Goal: Task Accomplishment & Management: Manage account settings

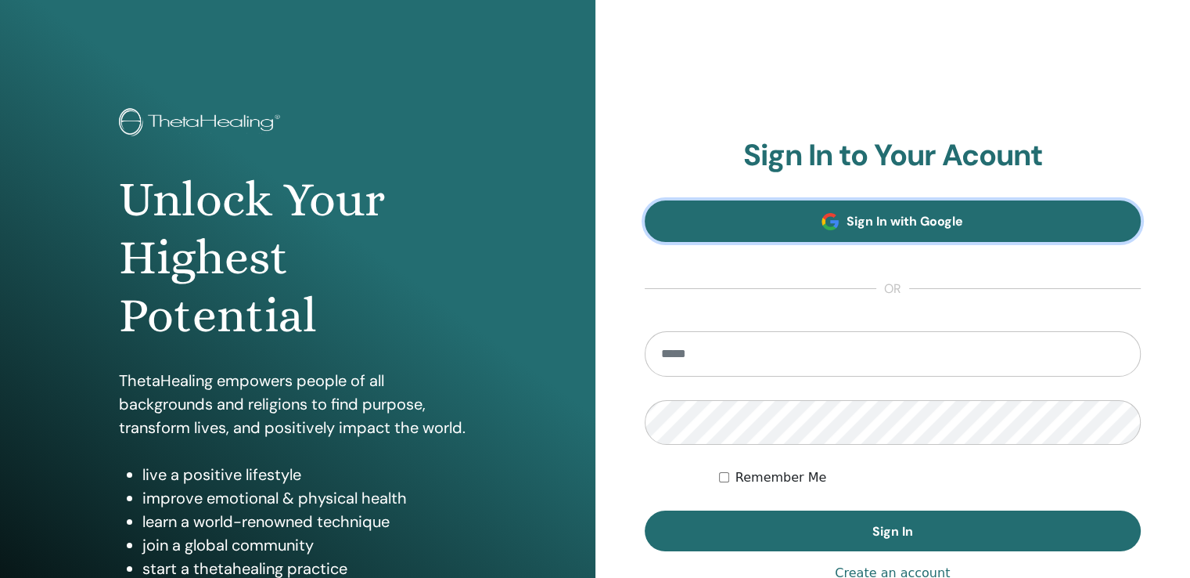
click at [831, 210] on link "Sign In with Google" at bounding box center [893, 220] width 497 height 41
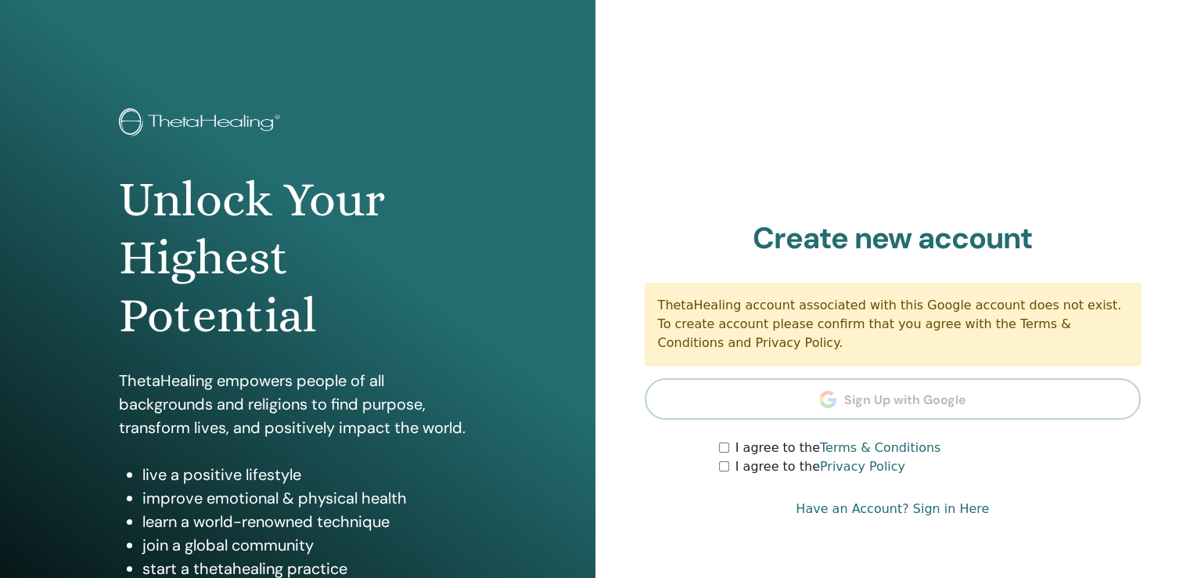
click at [797, 447] on label "I agree to the Terms & Conditions" at bounding box center [839, 447] width 206 height 19
click at [756, 471] on label "I agree to the Privacy Policy" at bounding box center [821, 466] width 170 height 19
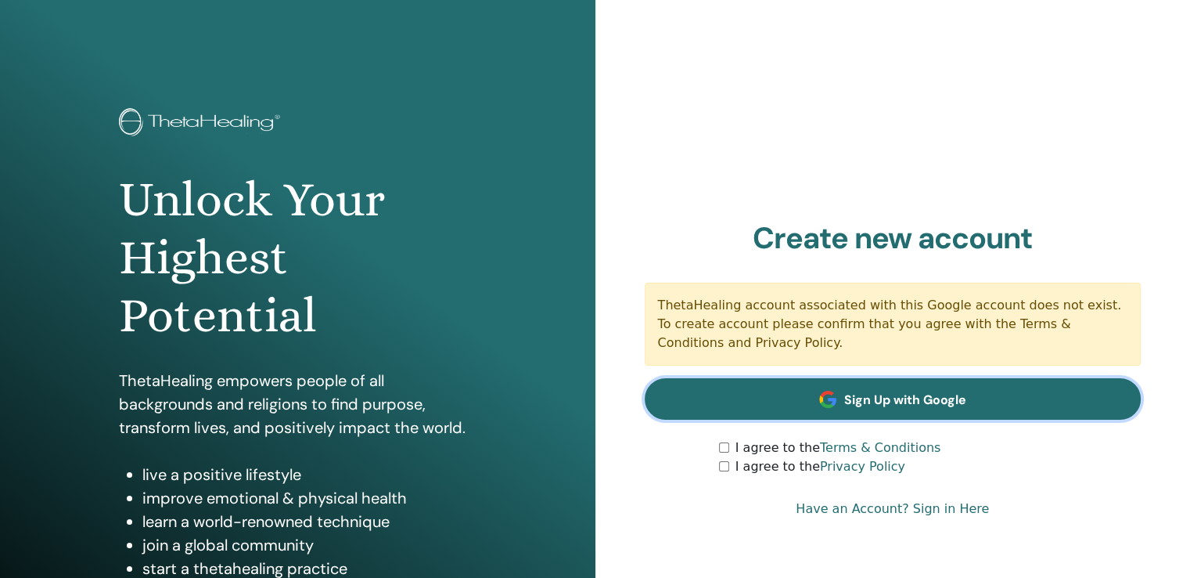
click at [1023, 392] on link "Sign Up with Google" at bounding box center [893, 398] width 497 height 41
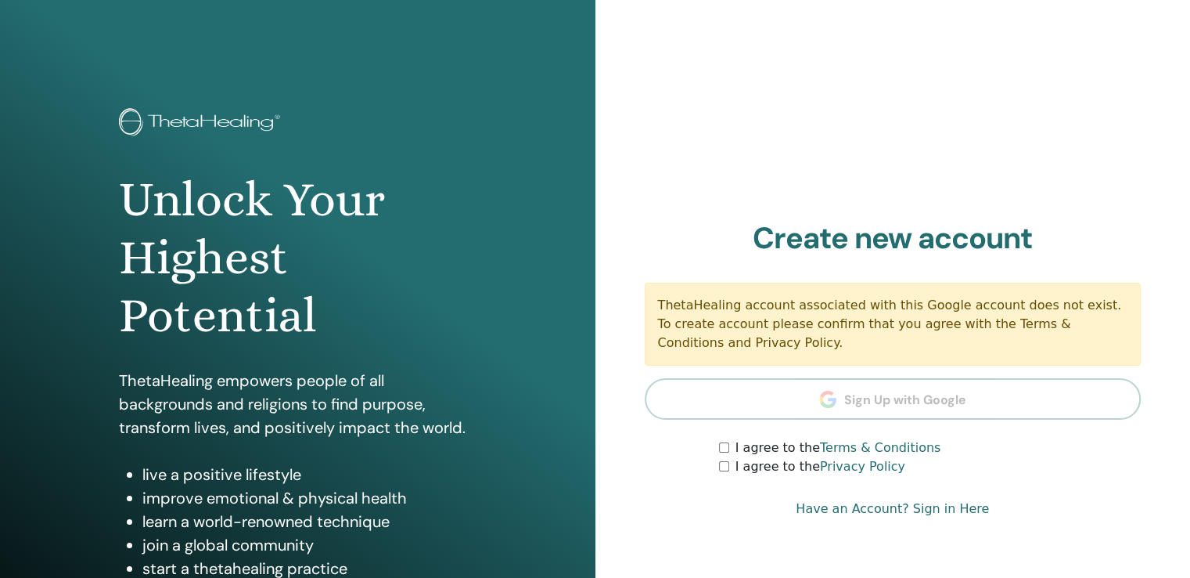
click at [892, 513] on link "Have an Account? Sign in Here" at bounding box center [892, 508] width 193 height 19
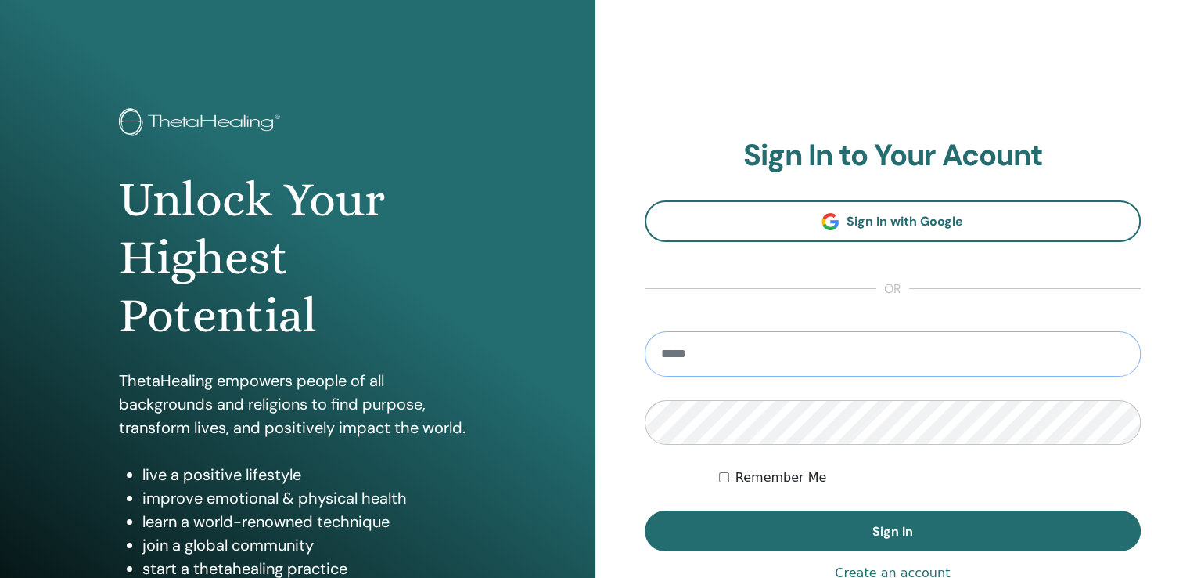
click at [747, 364] on input "email" at bounding box center [893, 353] width 497 height 45
type input "**********"
click at [645, 510] on button "Sign In" at bounding box center [893, 530] width 497 height 41
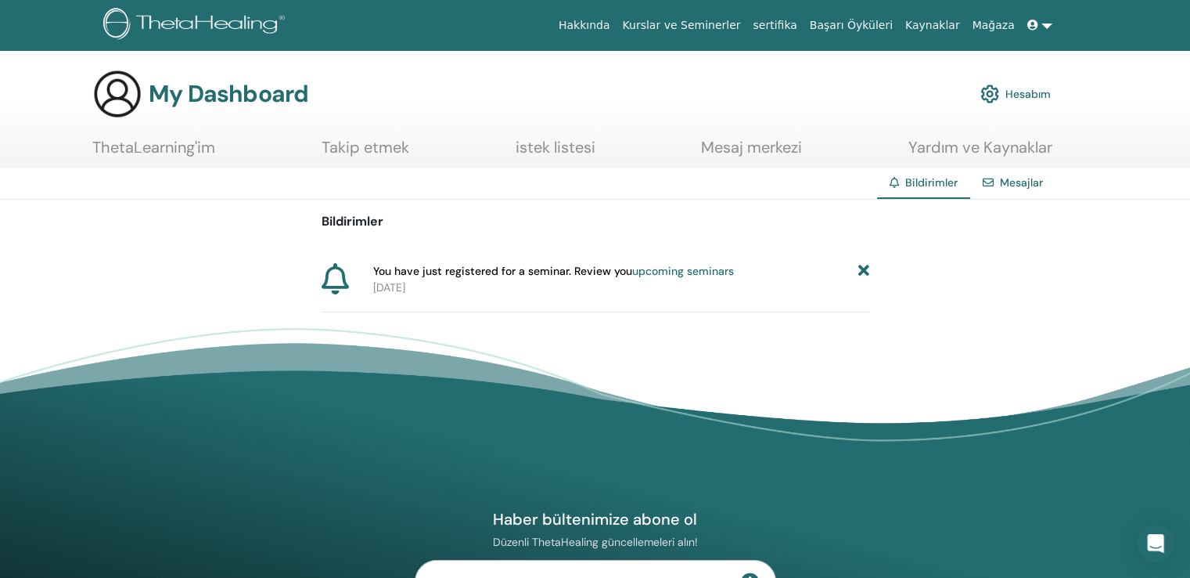
click at [693, 269] on link "upcoming seminars" at bounding box center [683, 271] width 102 height 14
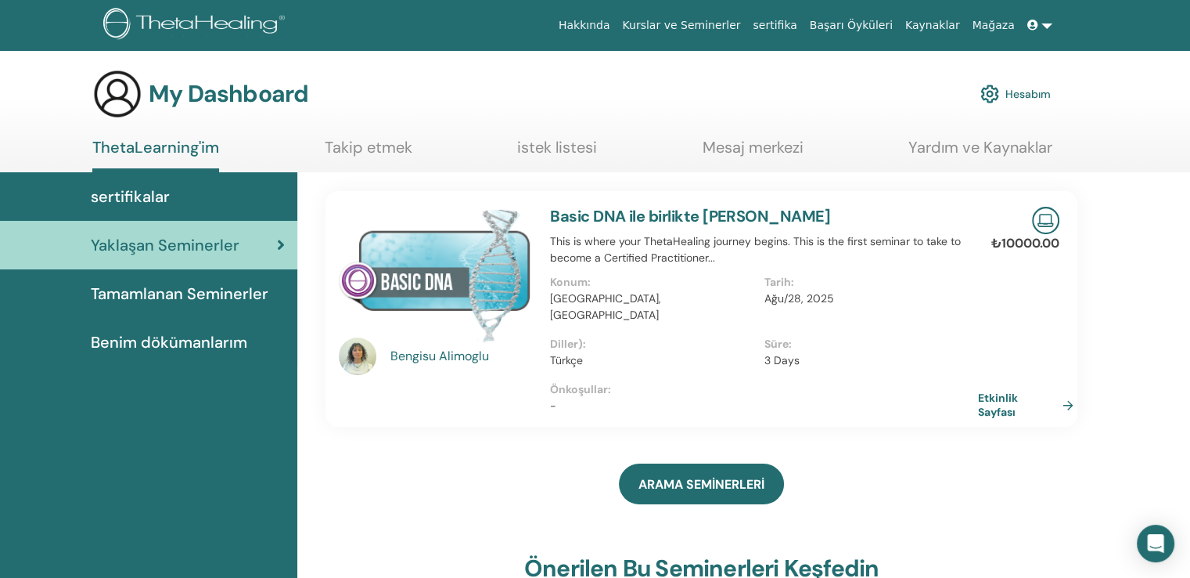
click at [1036, 27] on icon at bounding box center [1032, 25] width 11 height 11
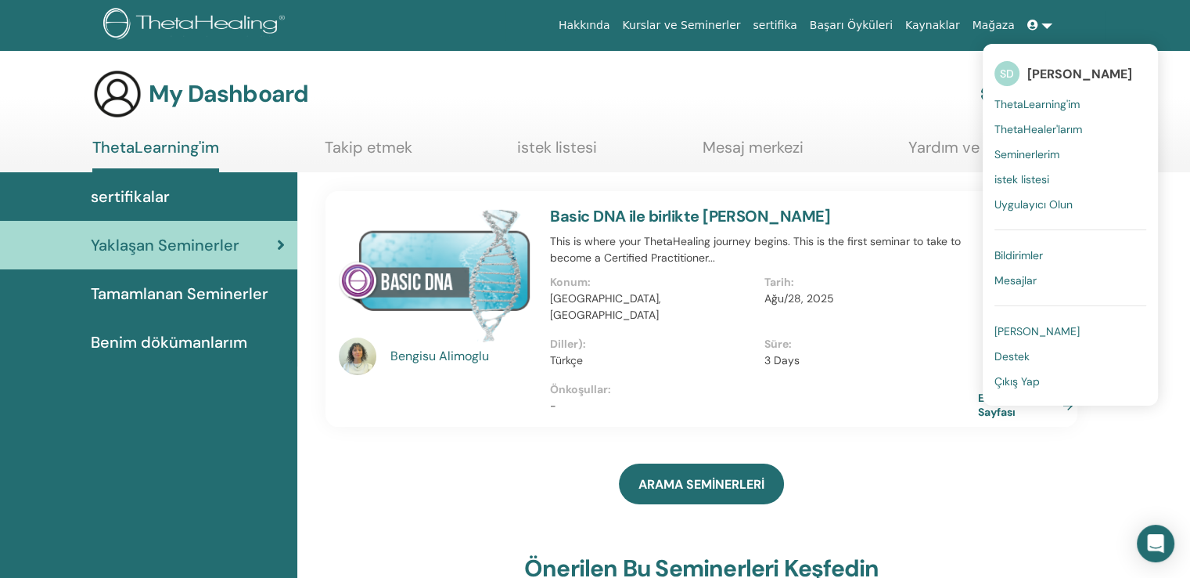
click at [1031, 329] on span "[PERSON_NAME]" at bounding box center [1037, 331] width 85 height 14
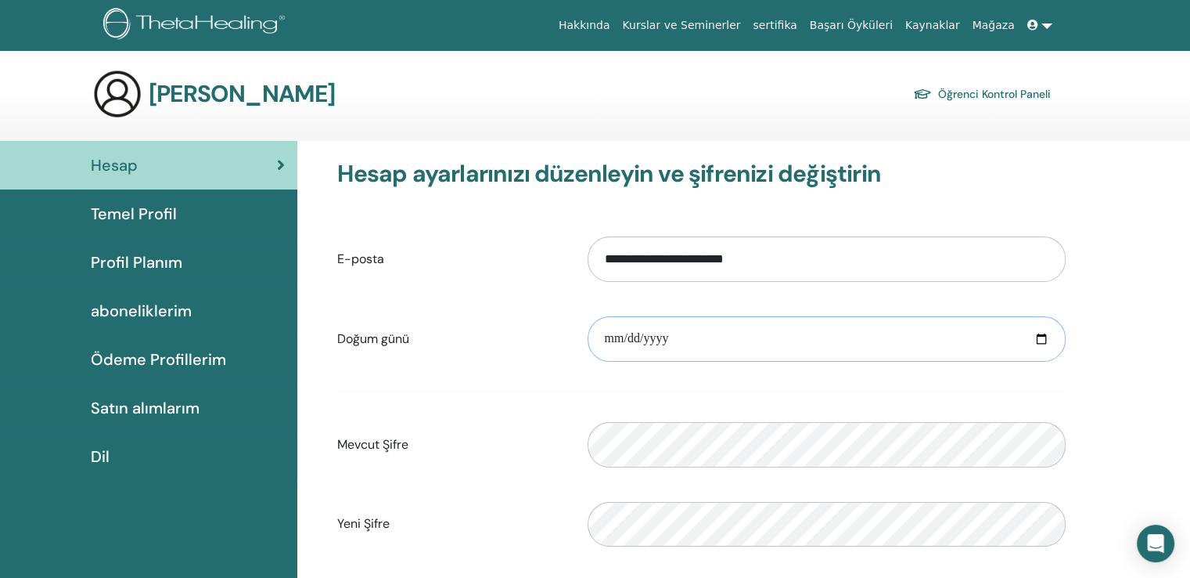
click at [706, 349] on input "date" at bounding box center [827, 338] width 478 height 45
click at [657, 337] on input "date" at bounding box center [827, 338] width 478 height 45
click at [610, 331] on input "date" at bounding box center [827, 338] width 478 height 45
type input "**********"
click at [645, 477] on form "**********" at bounding box center [701, 431] width 729 height 412
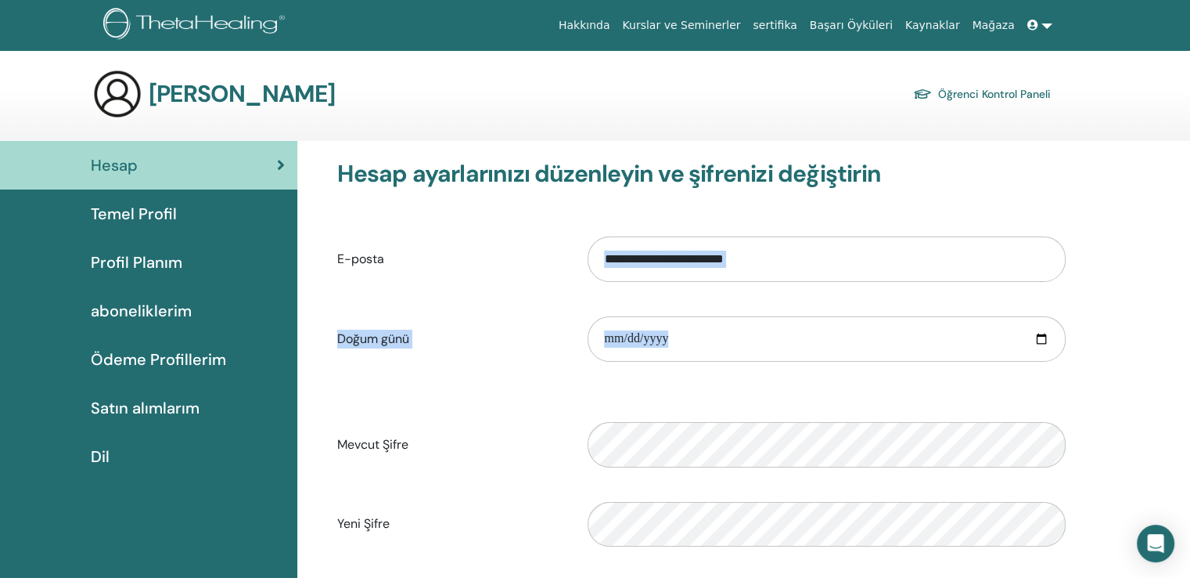
drag, startPoint x: 1186, startPoint y: 207, endPoint x: 1201, endPoint y: 378, distance: 171.2
click at [1189, 378] on html "Hakkında Kurslar ve Seminerler sertifika Başarı Öyküleri Kaynaklar Mağaza SD Se…" at bounding box center [595, 289] width 1190 height 578
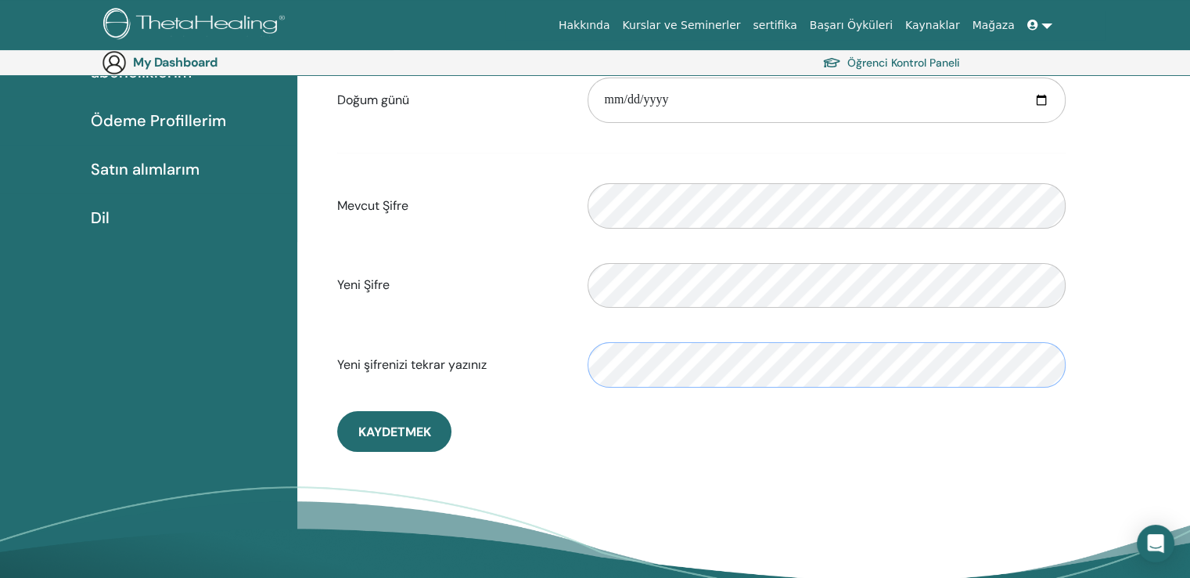
scroll to position [265, 0]
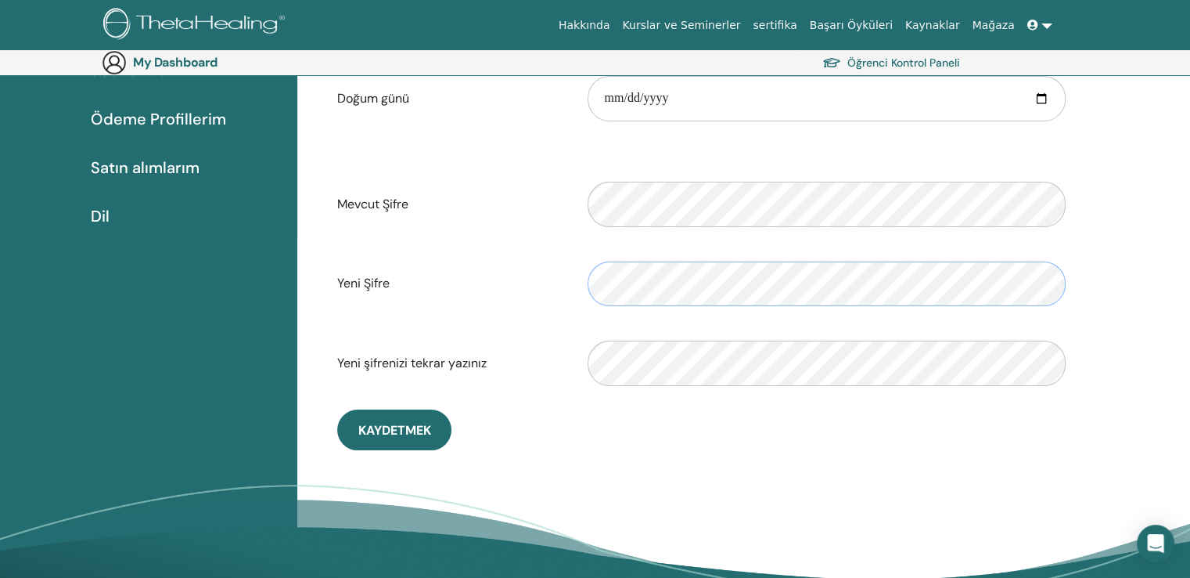
click at [529, 311] on div "Yeni Şifre Doğrulama şifresi uyuşmazlığı" at bounding box center [702, 283] width 752 height 67
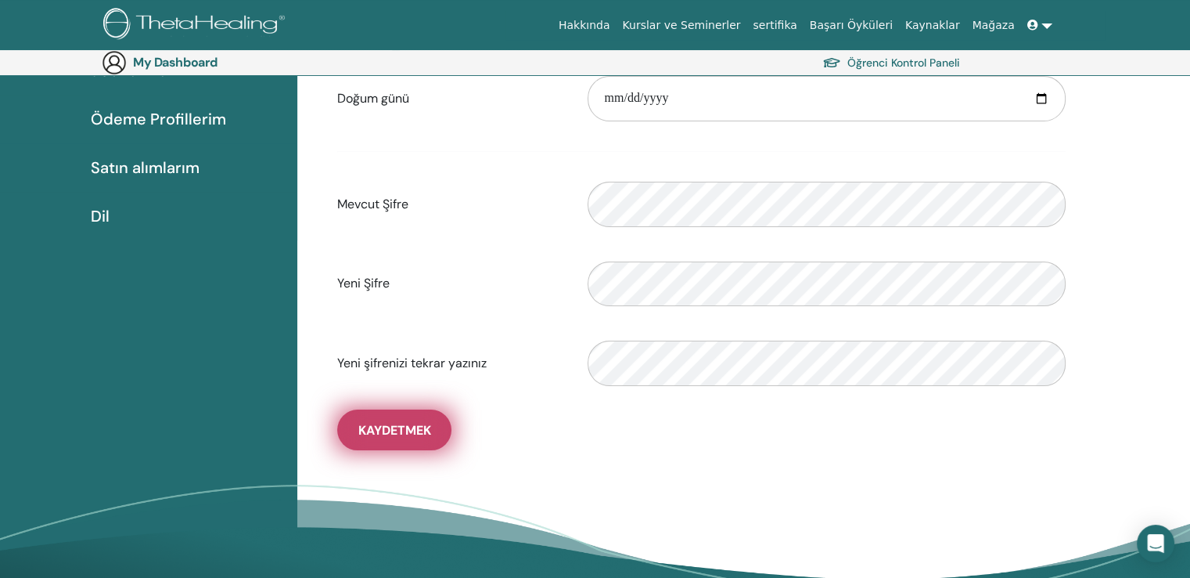
click at [369, 430] on span "Kaydetmek" at bounding box center [394, 430] width 73 height 16
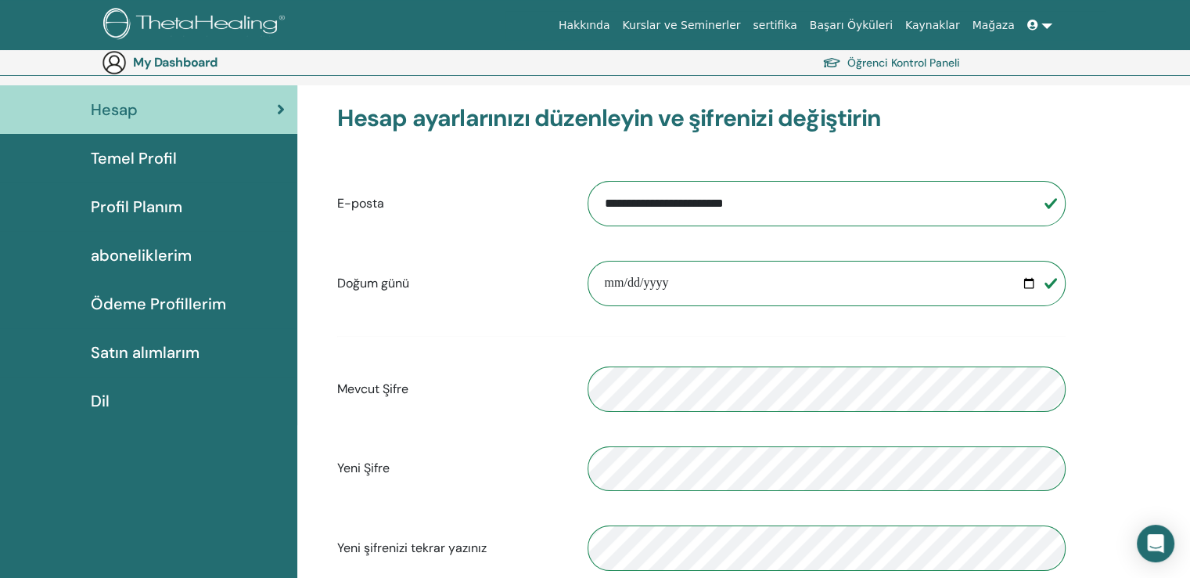
scroll to position [0, 0]
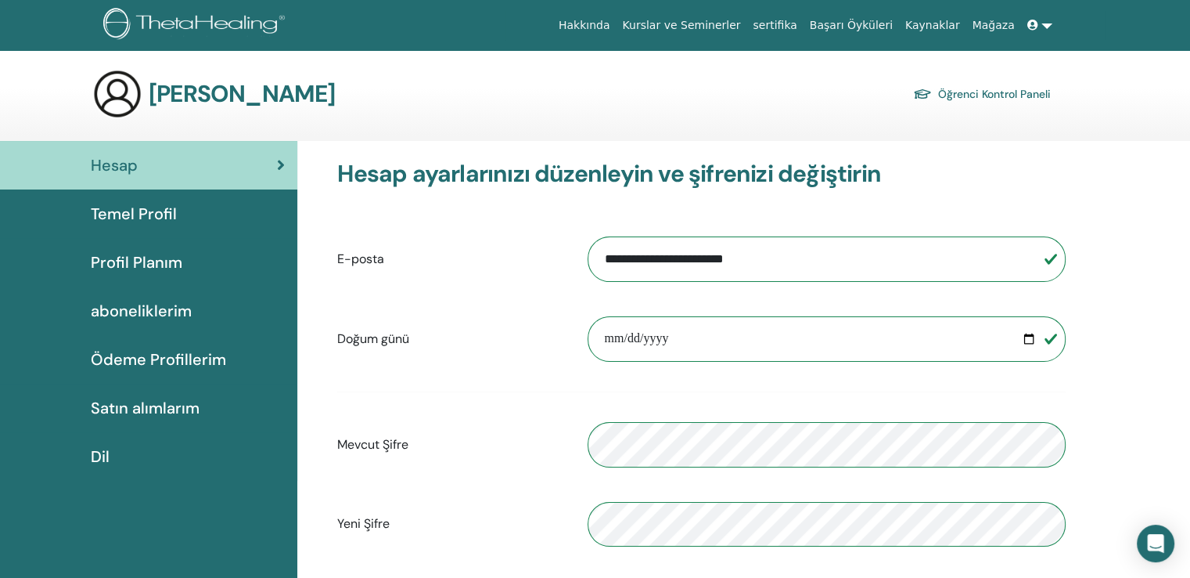
click at [135, 217] on span "Temel Profil" at bounding box center [134, 213] width 86 height 23
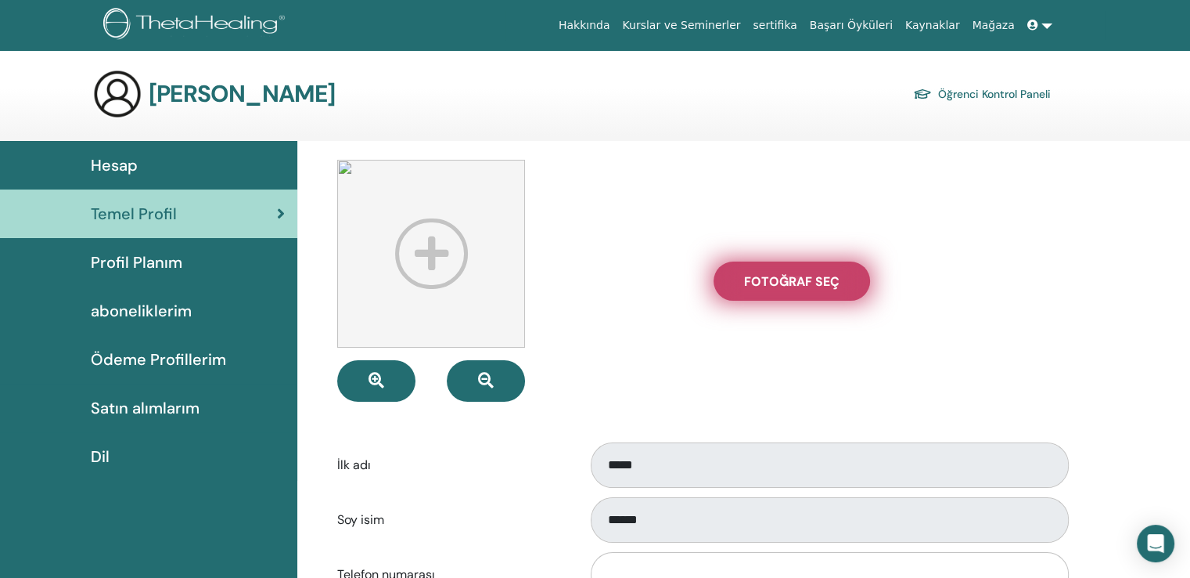
click at [799, 290] on label "Fotoğraf seç" at bounding box center [792, 280] width 157 height 39
click at [799, 286] on input "Fotoğraf seç" at bounding box center [792, 280] width 20 height 11
click at [779, 262] on label "Fotoğraf seç" at bounding box center [792, 280] width 157 height 39
click at [782, 275] on input "Fotoğraf seç" at bounding box center [792, 280] width 20 height 11
type input "**********"
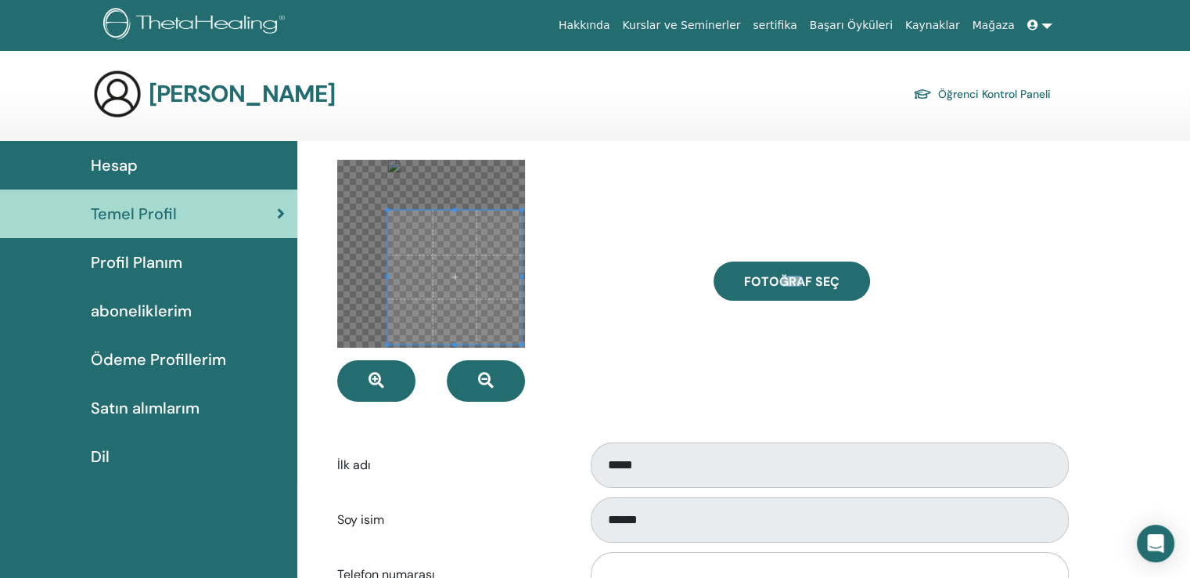
click at [520, 342] on span at bounding box center [522, 344] width 4 height 4
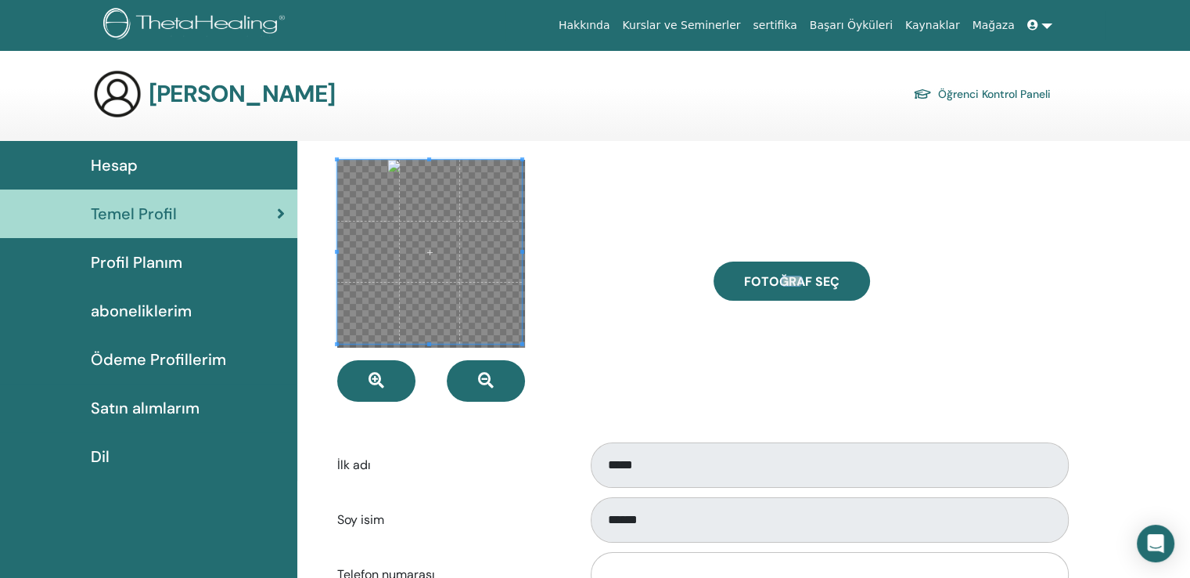
click at [394, 220] on span at bounding box center [429, 252] width 184 height 184
click at [402, 193] on span at bounding box center [429, 252] width 184 height 184
click at [361, 160] on div at bounding box center [429, 252] width 184 height 184
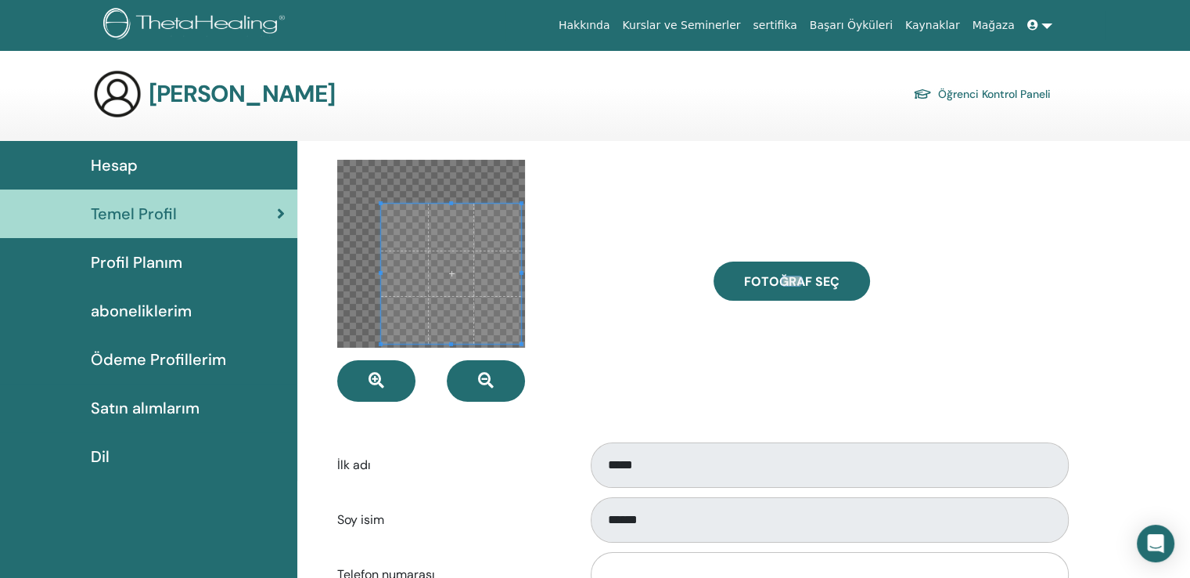
click at [408, 206] on div at bounding box center [451, 273] width 140 height 140
click at [521, 344] on span at bounding box center [522, 344] width 4 height 4
click at [459, 308] on span at bounding box center [452, 275] width 138 height 138
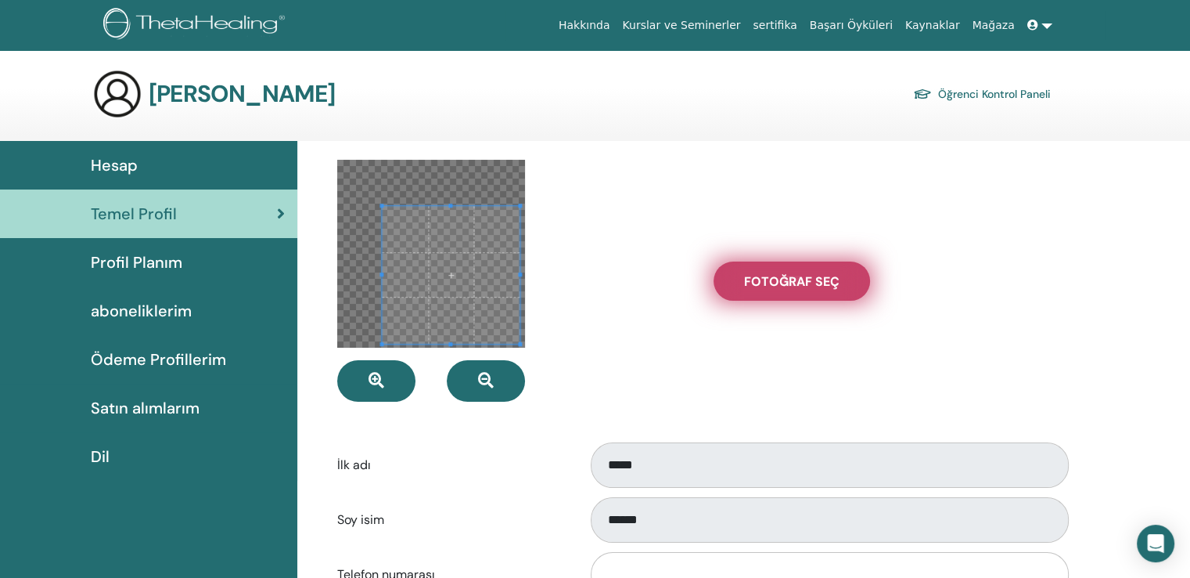
click at [795, 283] on span "Fotoğraf seç" at bounding box center [791, 281] width 95 height 16
click at [795, 283] on input "Fotoğraf seç" at bounding box center [792, 280] width 20 height 11
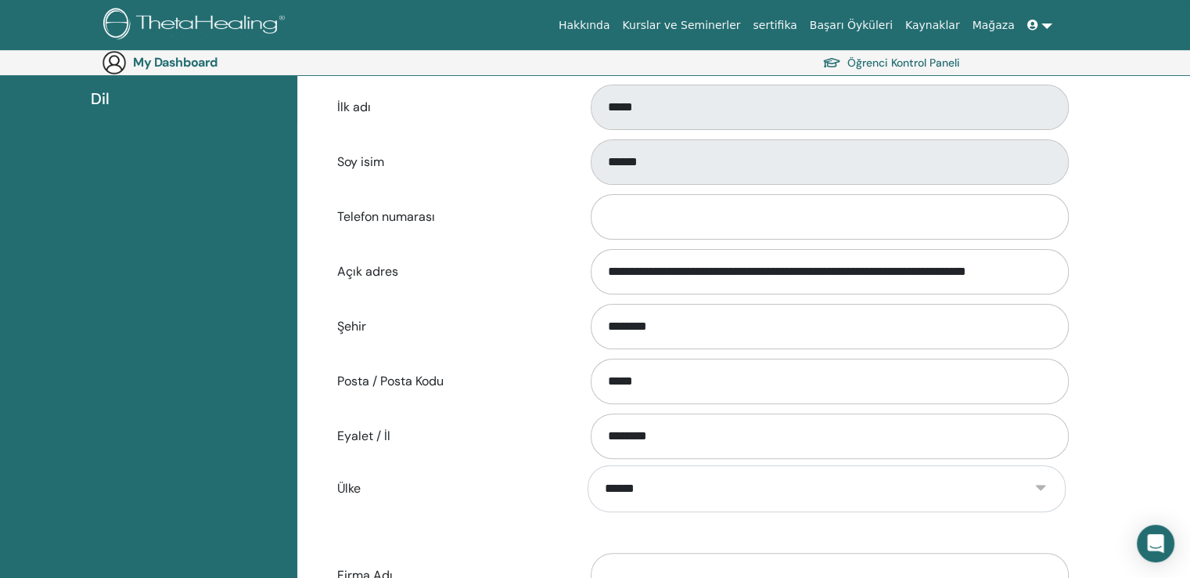
scroll to position [406, 0]
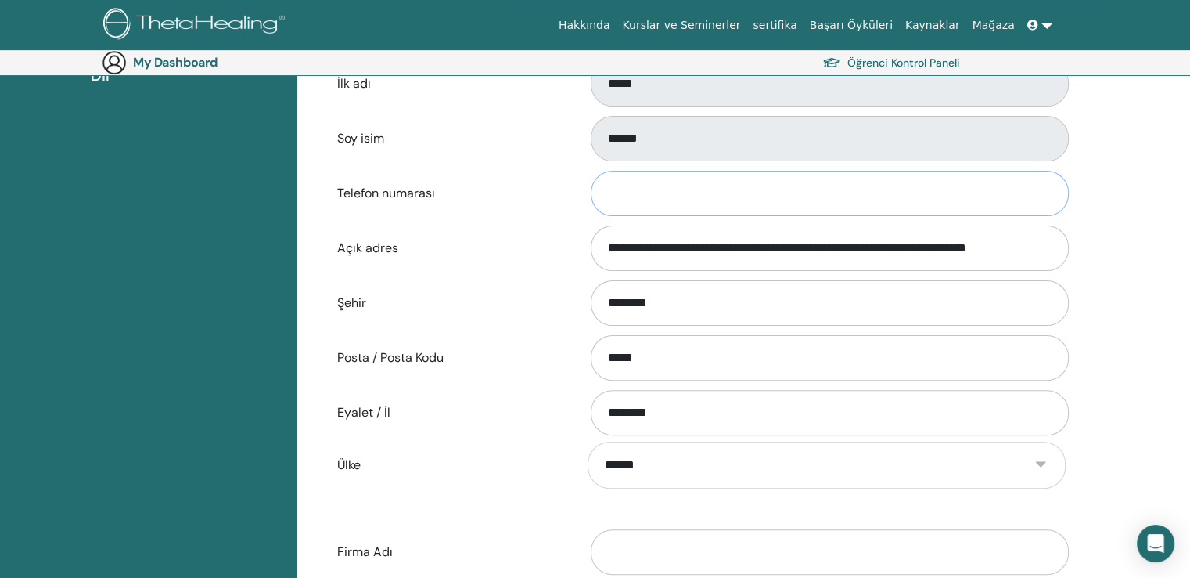
click at [877, 184] on input "Telefon numarası" at bounding box center [830, 193] width 478 height 45
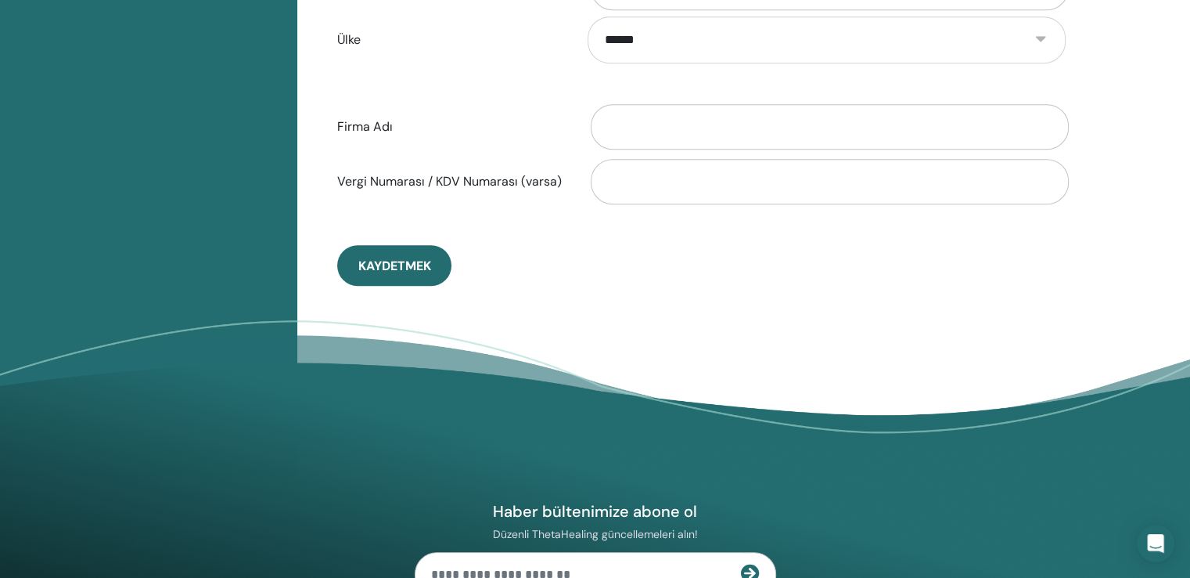
scroll to position [858, 0]
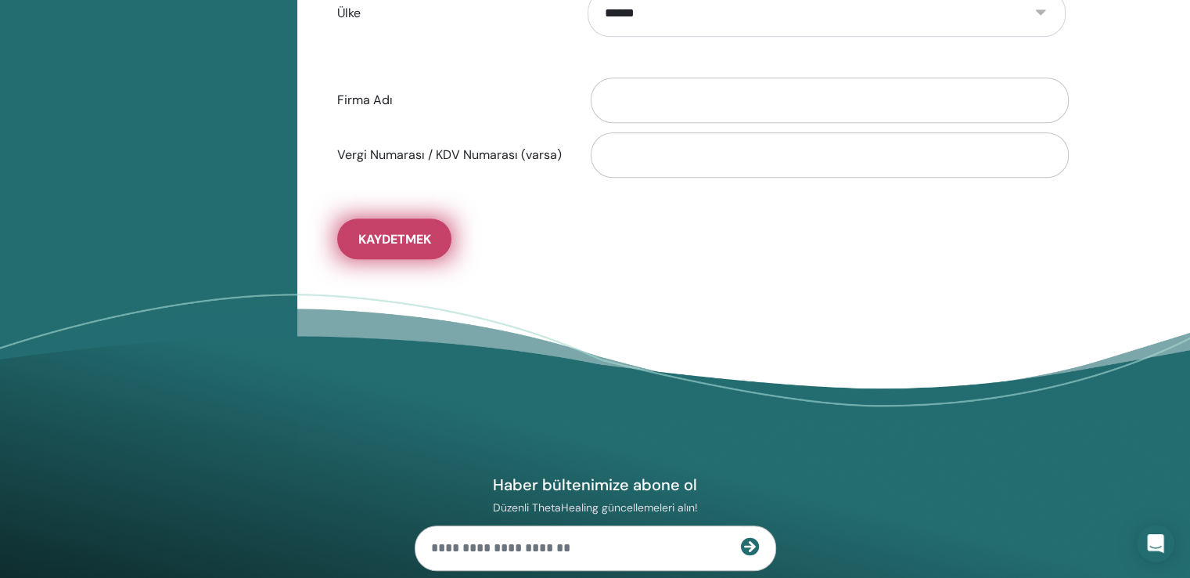
type input "**********"
click at [433, 256] on button "Kaydetmek" at bounding box center [394, 238] width 114 height 41
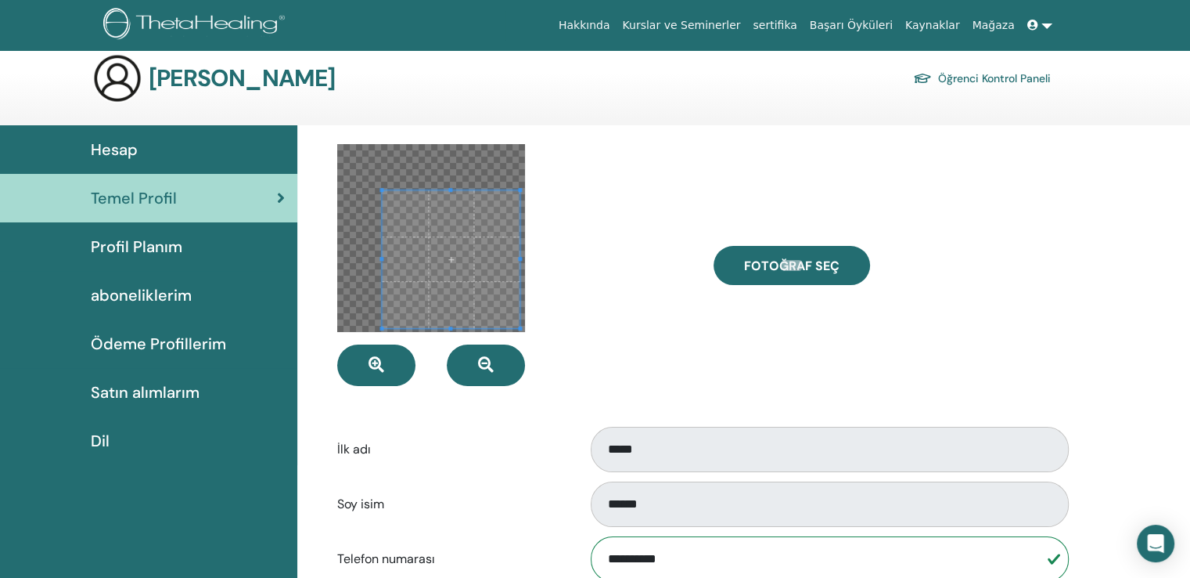
scroll to position [13, 0]
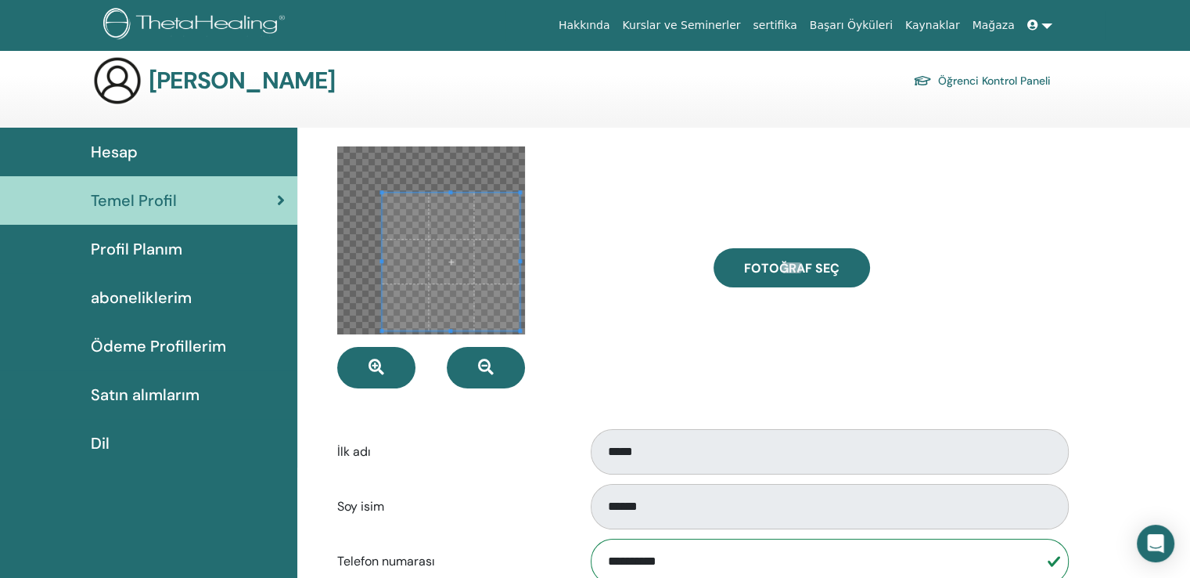
click at [819, 182] on div "Fotoğraf seç" at bounding box center [890, 267] width 376 height 242
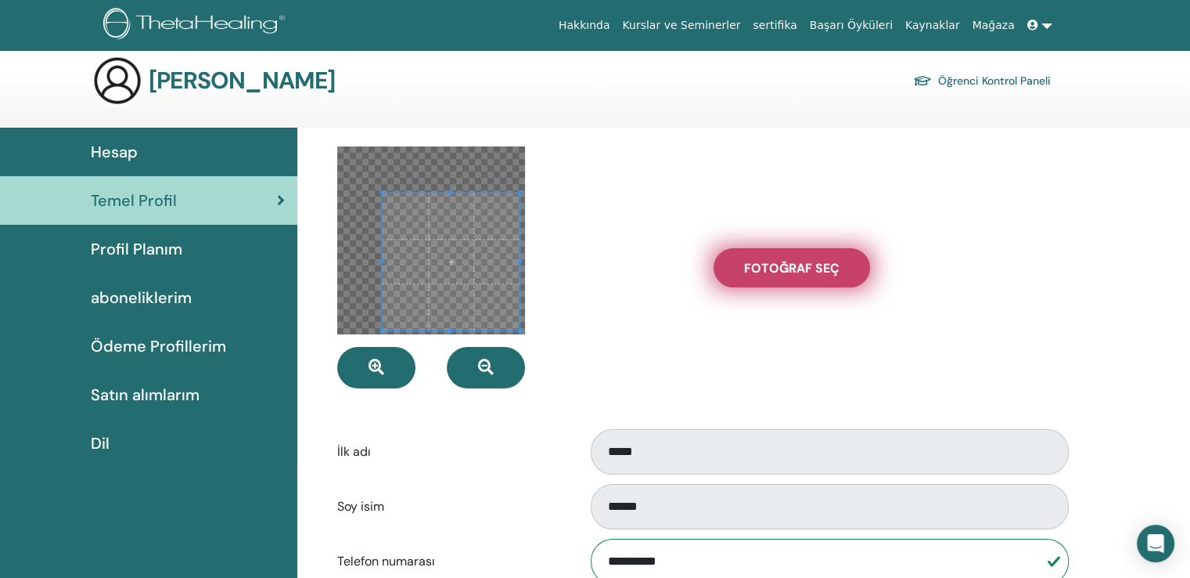
click at [789, 262] on span "Fotoğraf seç" at bounding box center [791, 268] width 95 height 16
click at [789, 262] on input "Fotoğraf seç" at bounding box center [792, 267] width 20 height 11
type input "**********"
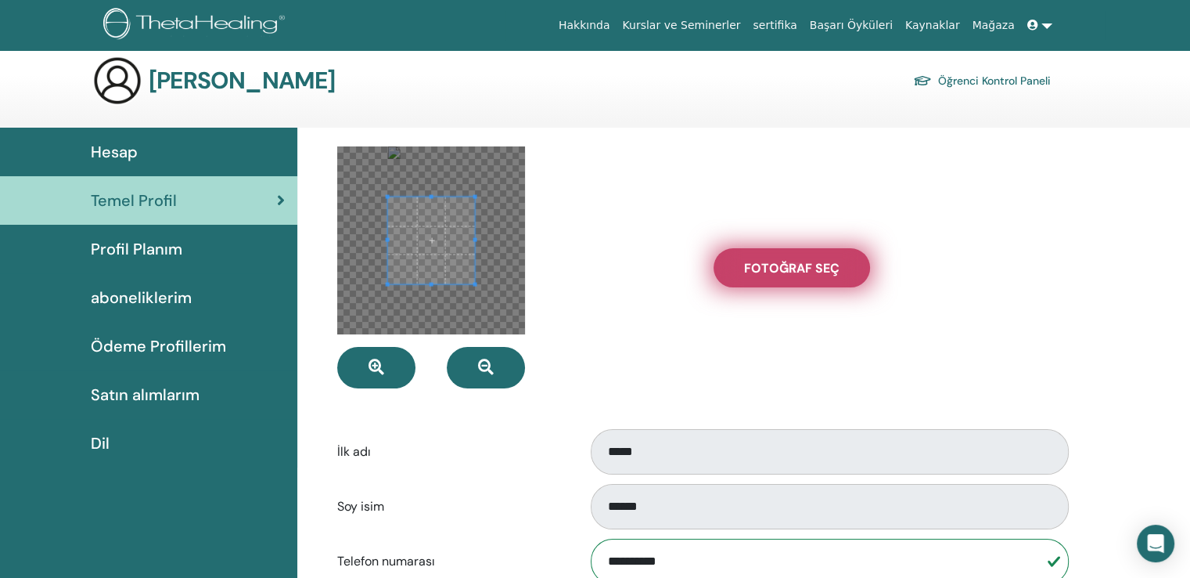
click at [754, 257] on label "Fotoğraf seç" at bounding box center [792, 267] width 157 height 39
click at [782, 262] on input "Fotoğraf seç" at bounding box center [792, 267] width 20 height 11
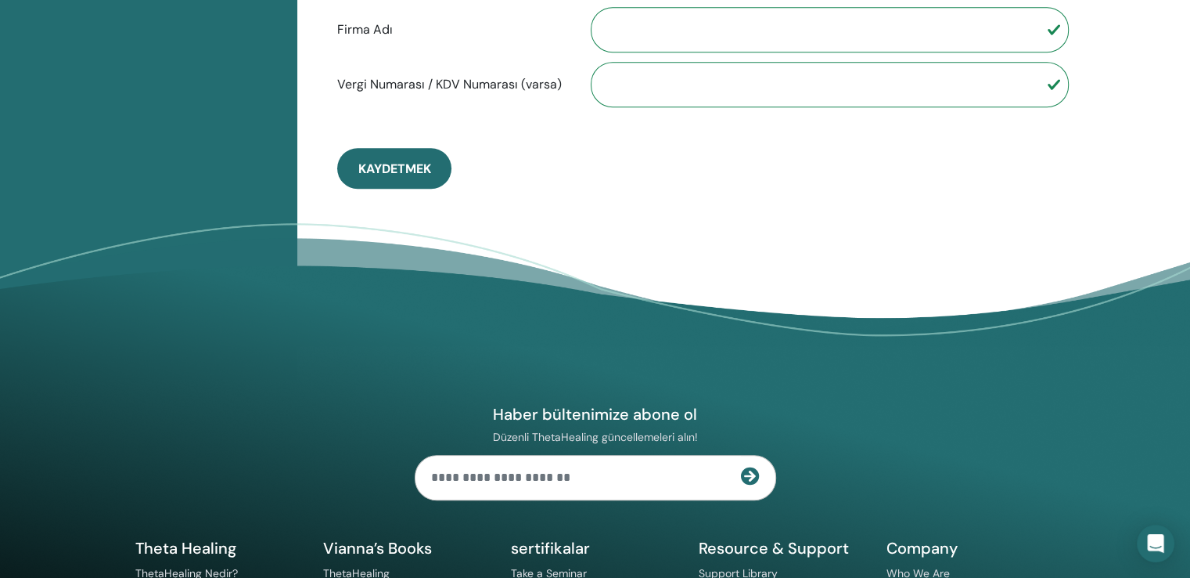
scroll to position [941, 0]
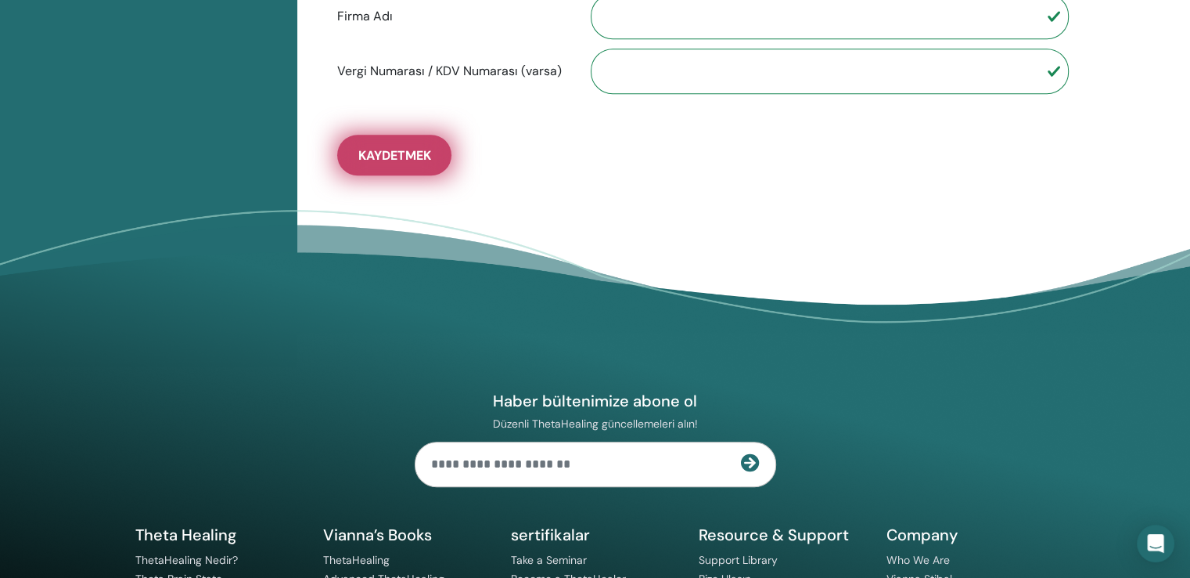
click at [432, 145] on button "Kaydetmek" at bounding box center [394, 155] width 114 height 41
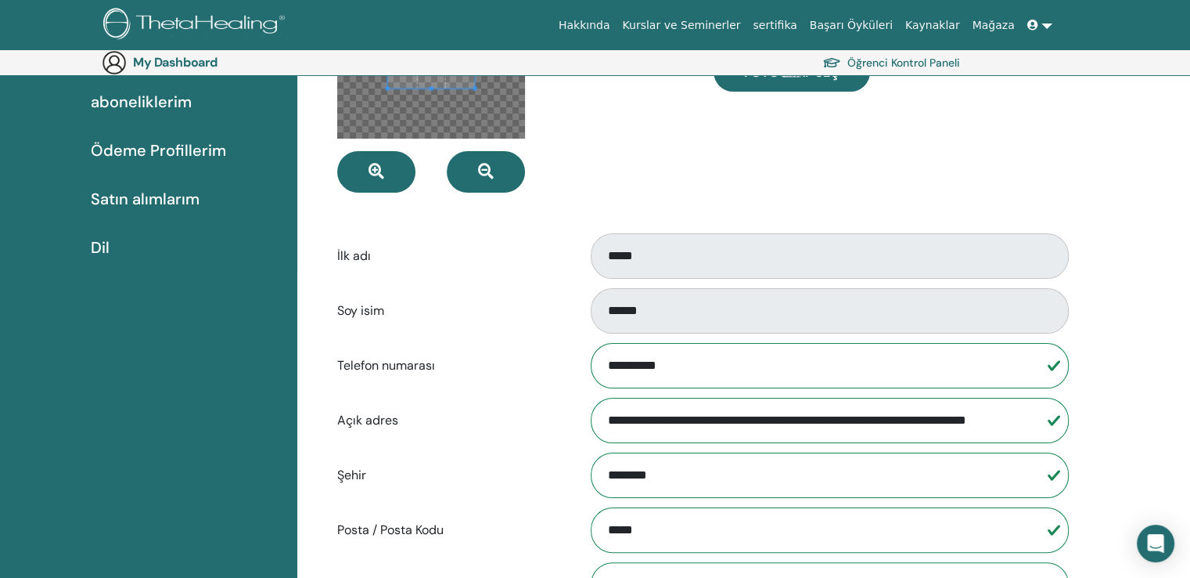
scroll to position [0, 0]
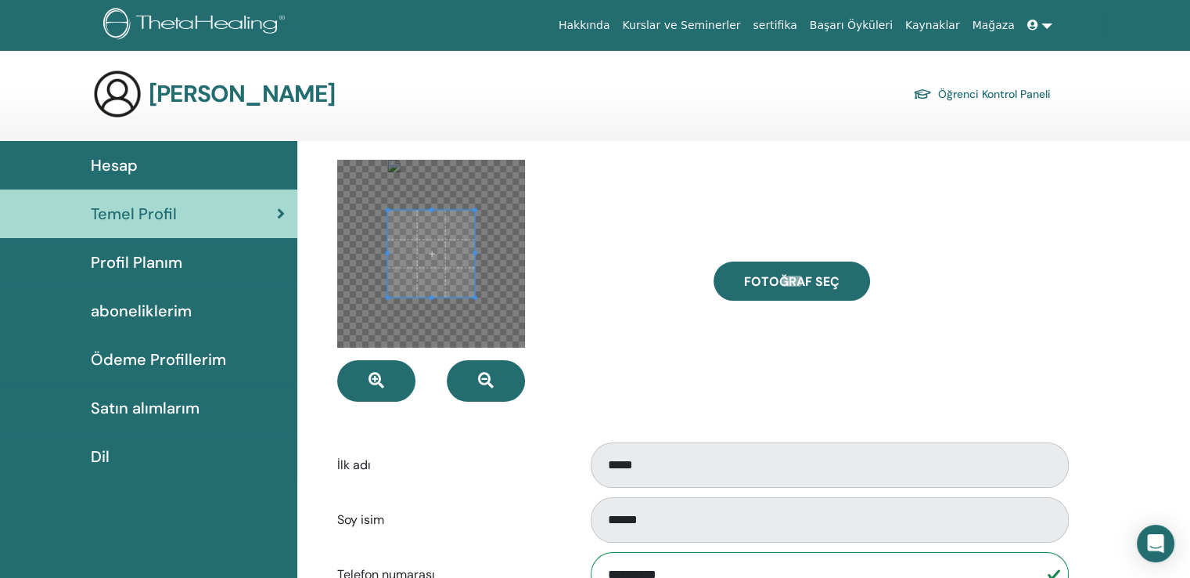
click at [209, 272] on div "Profil Planım" at bounding box center [149, 261] width 272 height 23
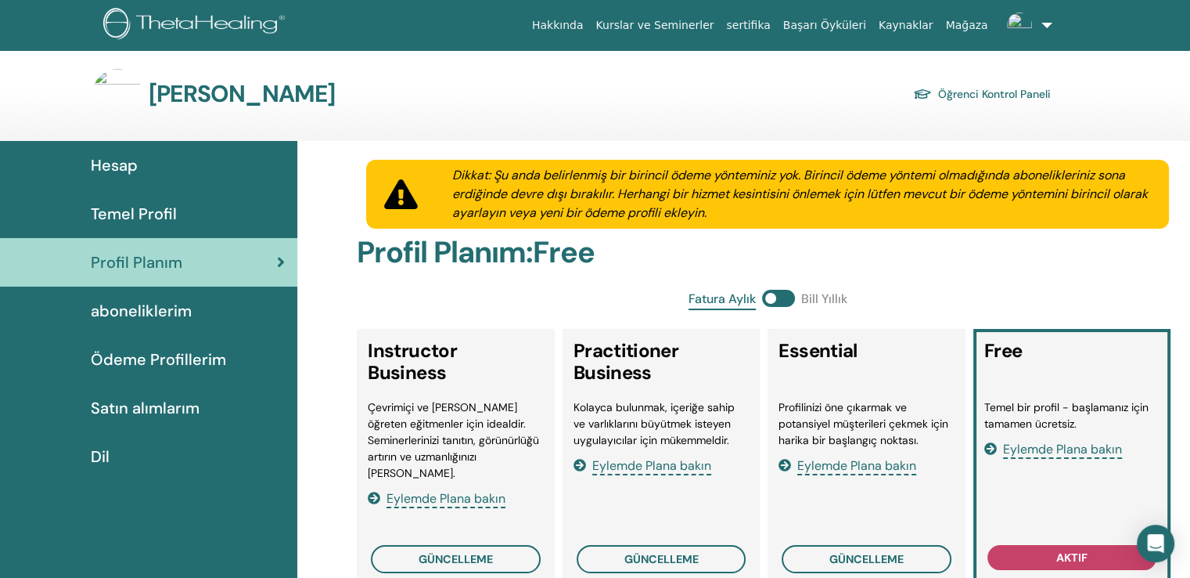
click at [115, 103] on img at bounding box center [117, 94] width 50 height 50
click at [141, 229] on link "Temel Profil" at bounding box center [148, 213] width 297 height 49
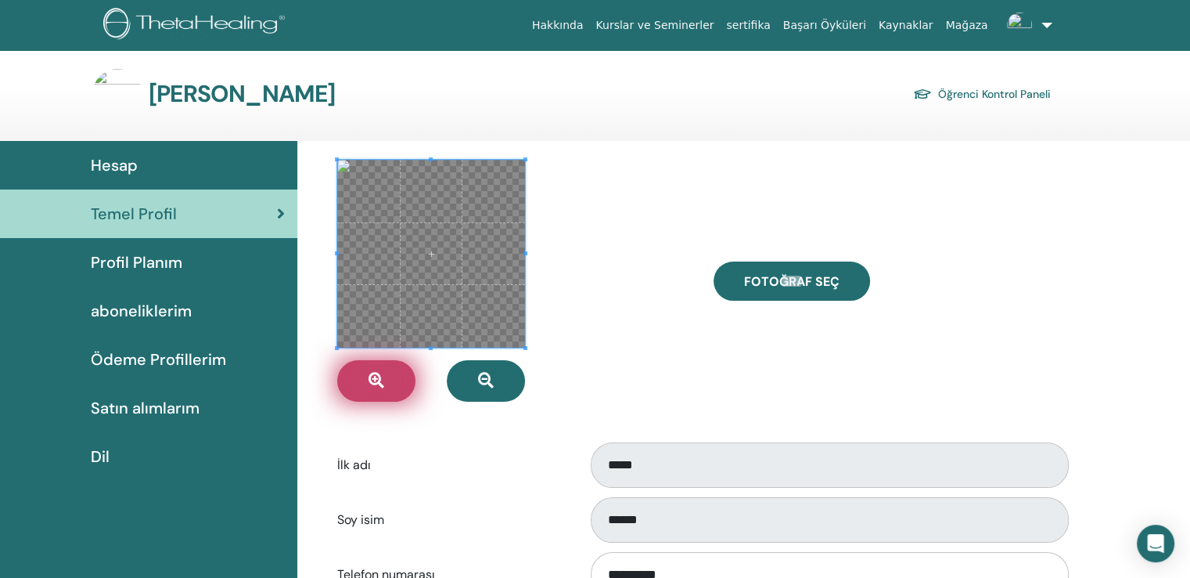
click at [370, 380] on icon "button" at bounding box center [377, 380] width 16 height 16
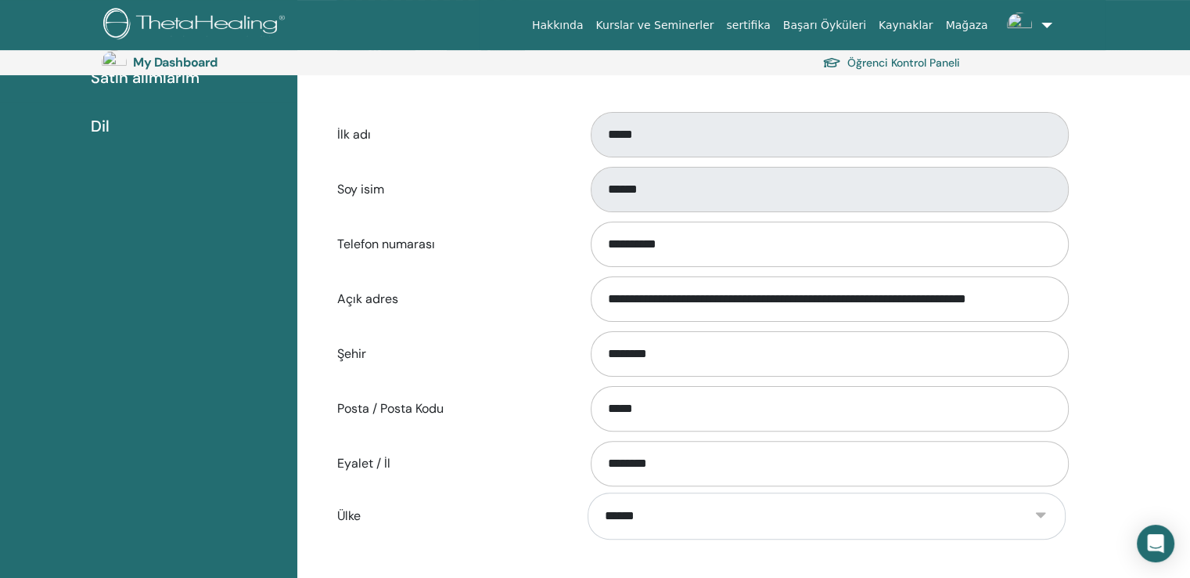
scroll to position [558, 0]
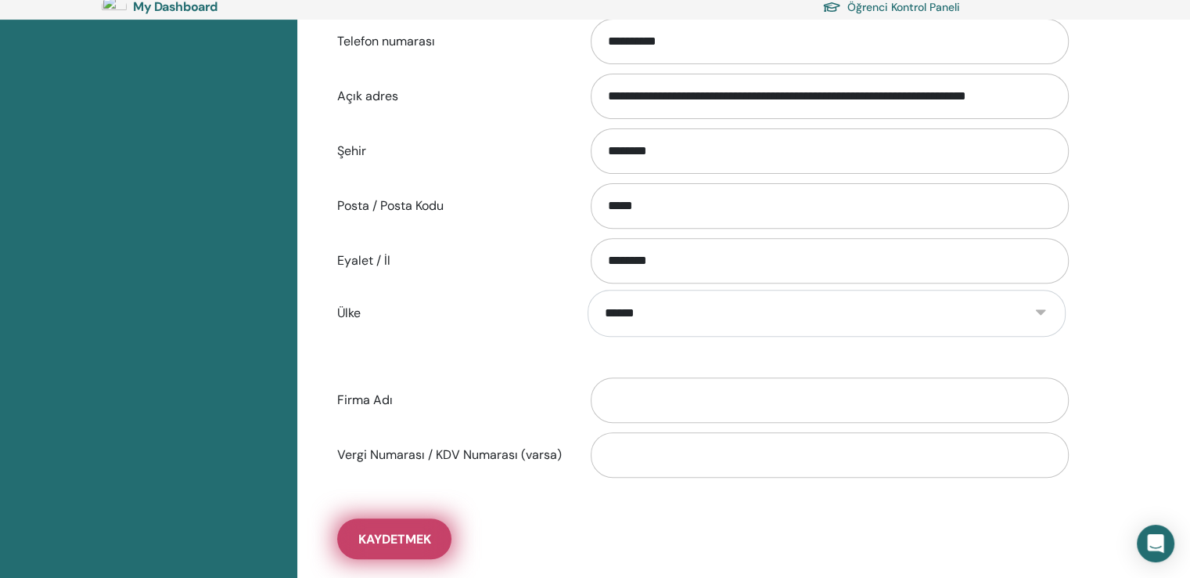
click at [397, 543] on span "Kaydetmek" at bounding box center [394, 539] width 73 height 16
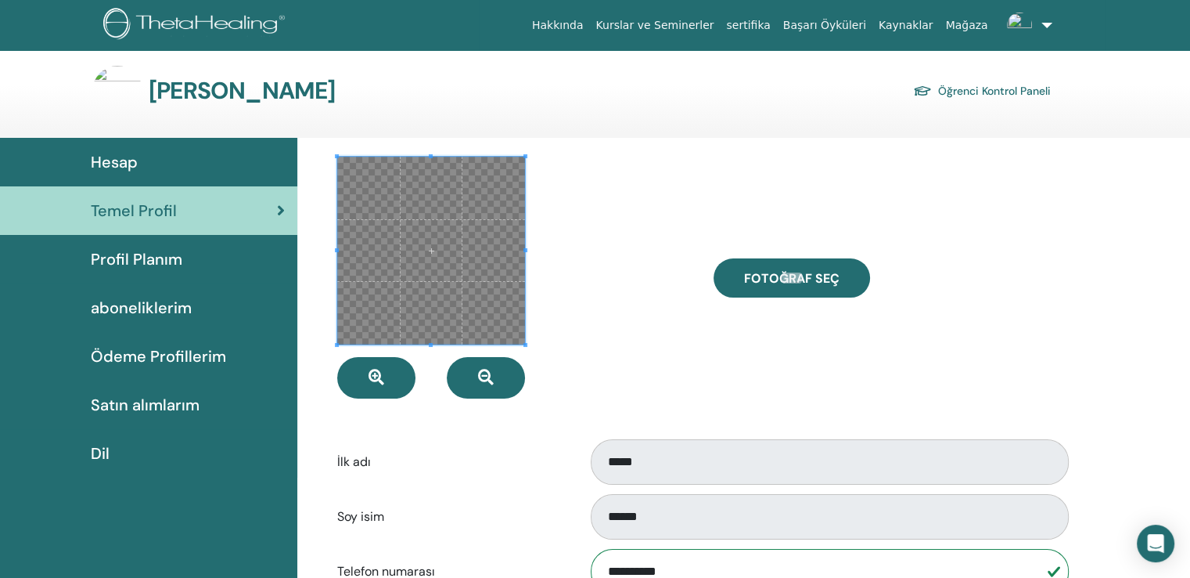
scroll to position [0, 0]
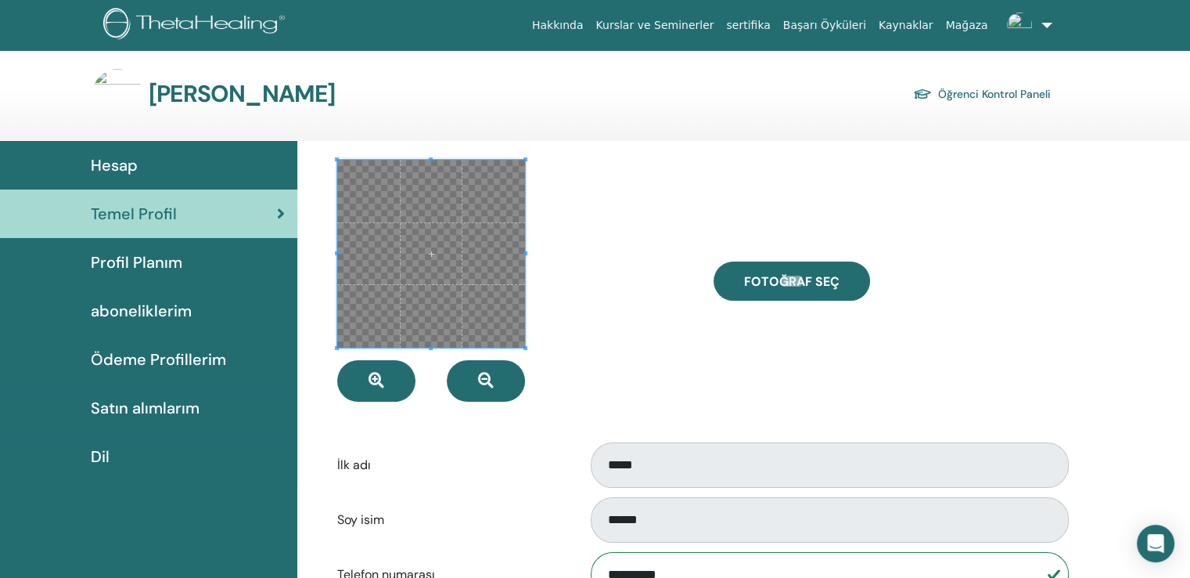
click at [144, 264] on span "Profil Planım" at bounding box center [137, 261] width 92 height 23
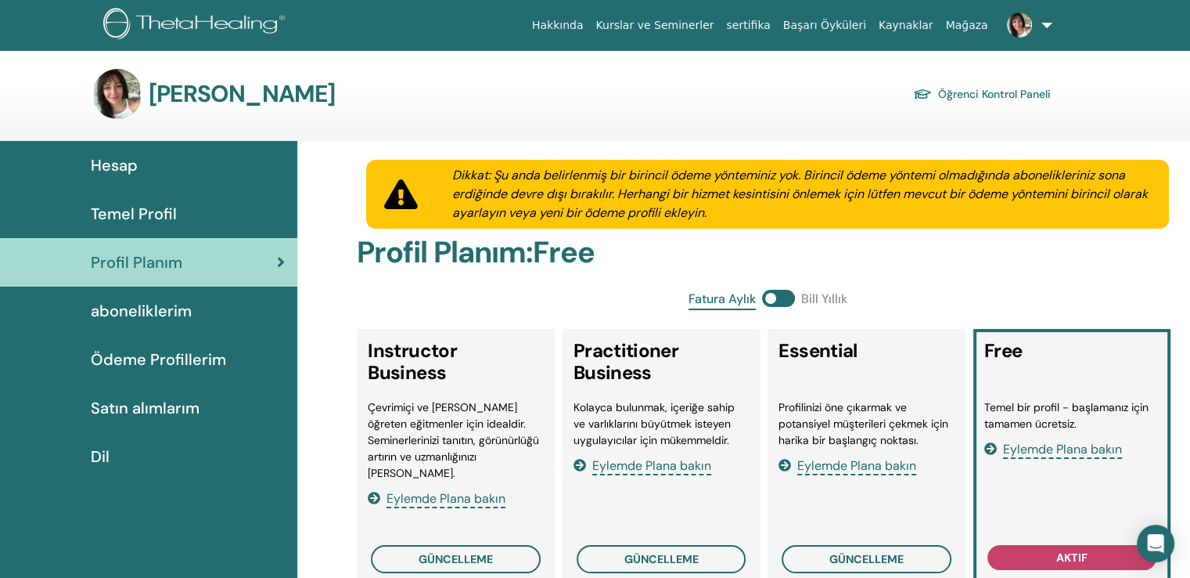
click at [155, 311] on span "aboneliklerim" at bounding box center [141, 310] width 101 height 23
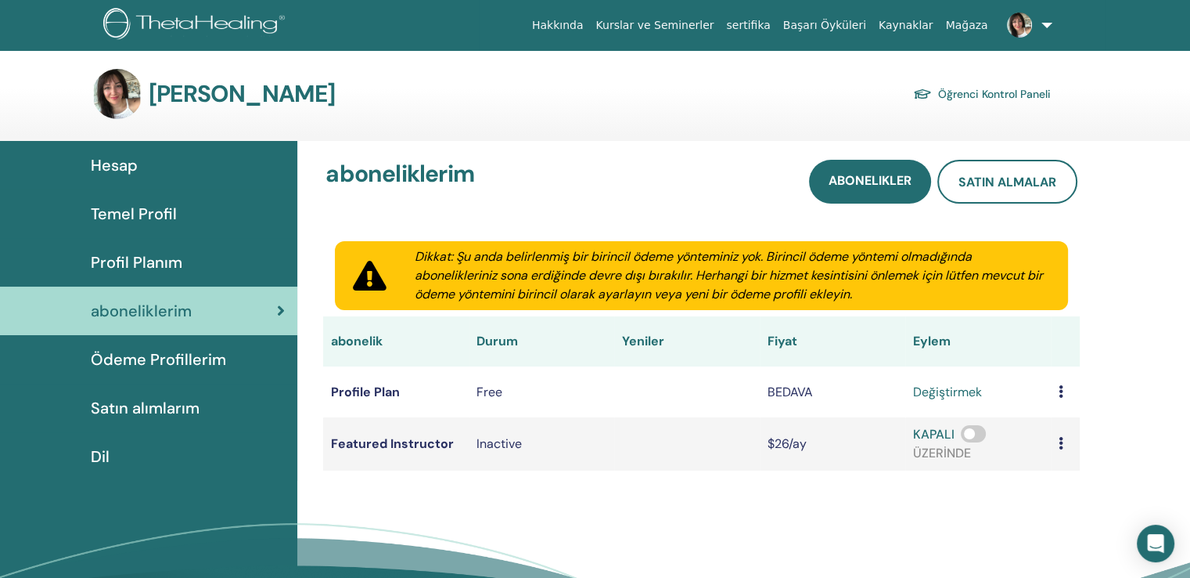
click at [136, 171] on span "Hesap" at bounding box center [114, 164] width 47 height 23
